Goal: Task Accomplishment & Management: Manage account settings

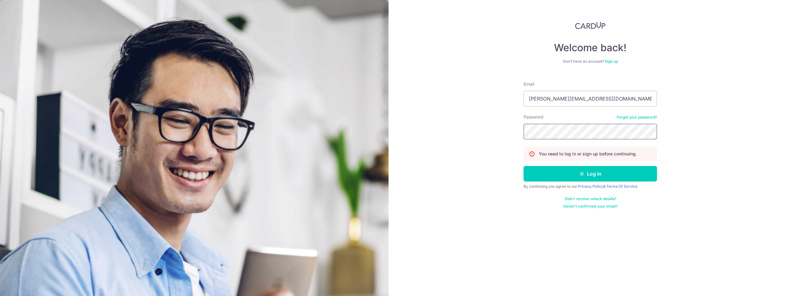
click at [524, 166] on button "Log in" at bounding box center [590, 174] width 133 height 16
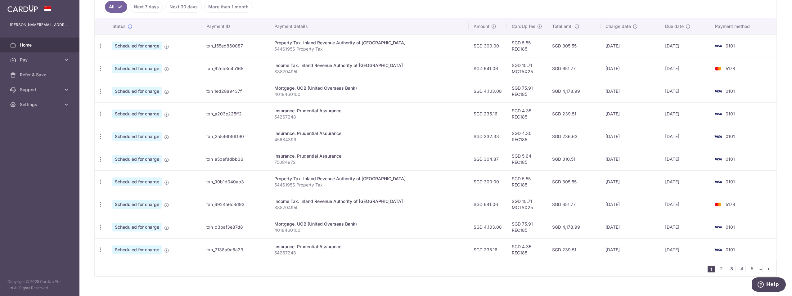
scroll to position [184, 0]
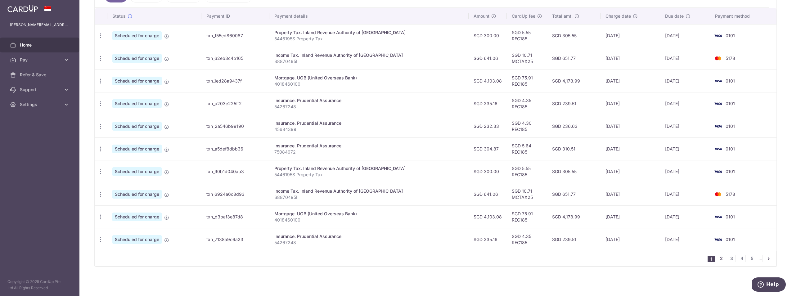
click at [717, 260] on link "2" at bounding box center [720, 258] width 7 height 7
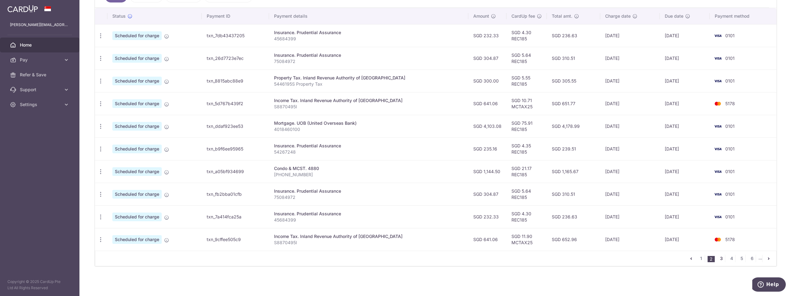
click at [717, 259] on link "3" at bounding box center [720, 258] width 7 height 7
